Goal: Navigation & Orientation: Find specific page/section

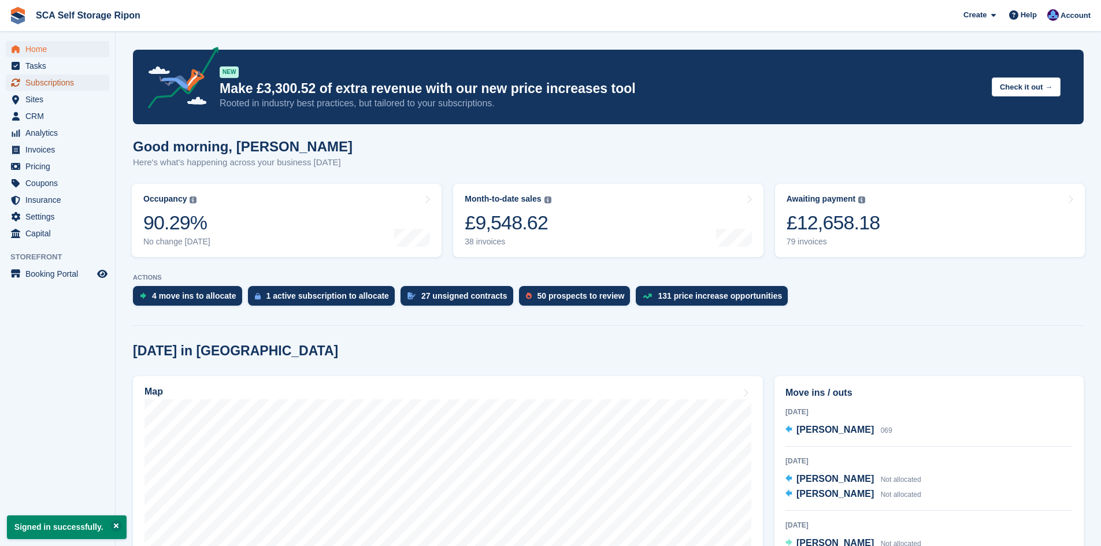
click at [68, 85] on span "Subscriptions" at bounding box center [59, 83] width 69 height 16
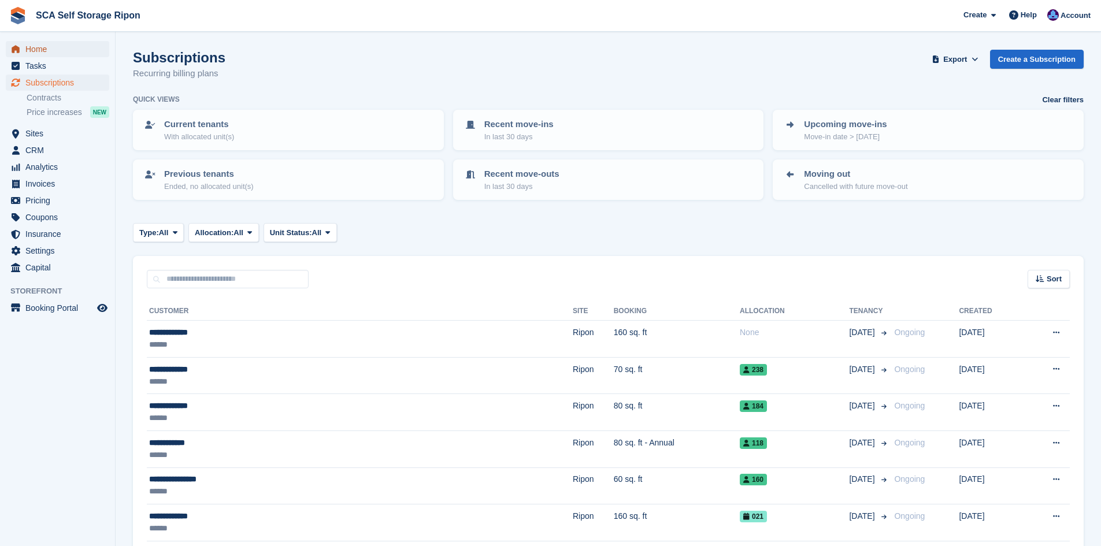
click at [72, 53] on span "Home" at bounding box center [59, 49] width 69 height 16
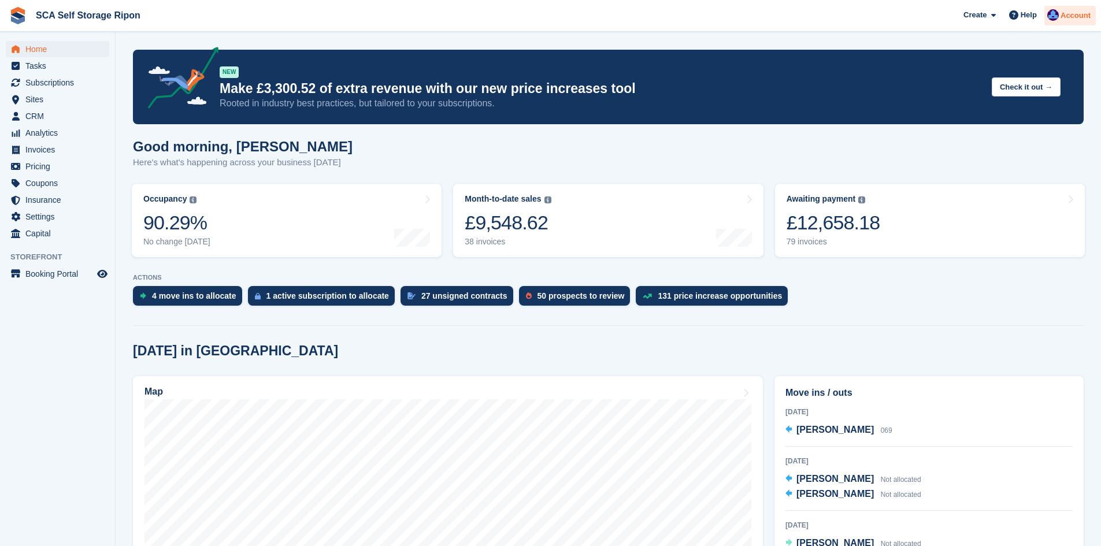
click at [1056, 21] on div at bounding box center [1054, 17] width 12 height 16
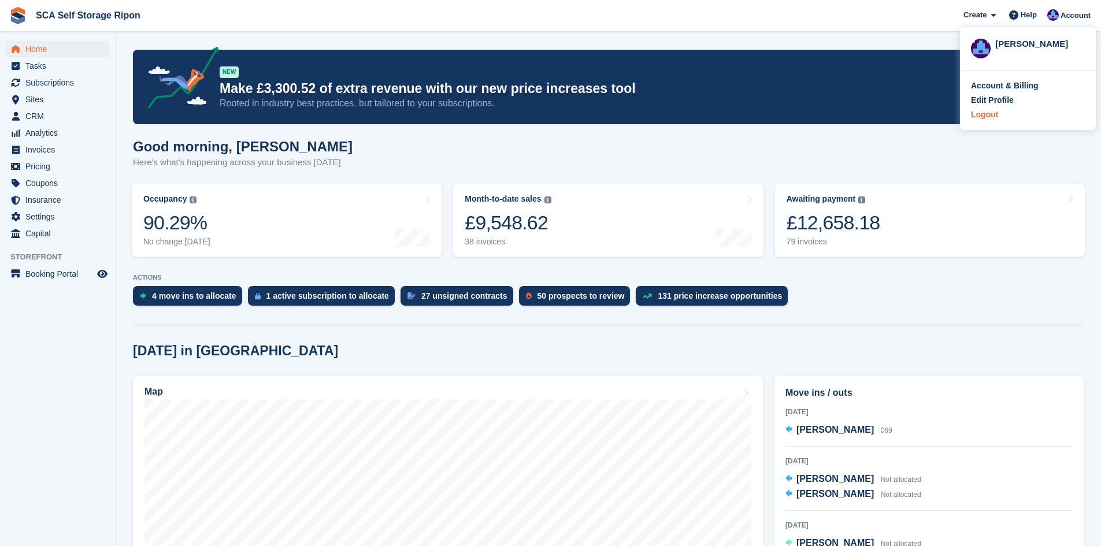
click at [988, 119] on div "Logout" at bounding box center [984, 115] width 27 height 12
